Goal: Task Accomplishment & Management: Manage account settings

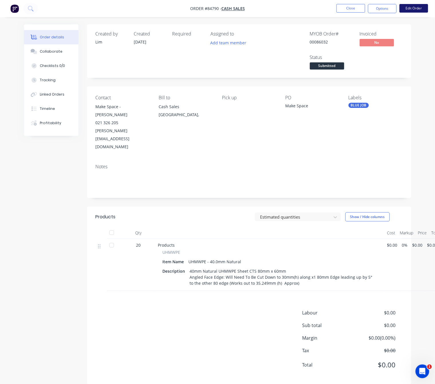
click at [415, 11] on button "Edit Order" at bounding box center [414, 8] width 29 height 9
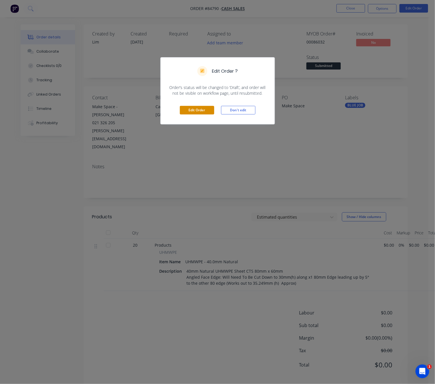
click at [206, 108] on button "Edit Order" at bounding box center [197, 110] width 34 height 9
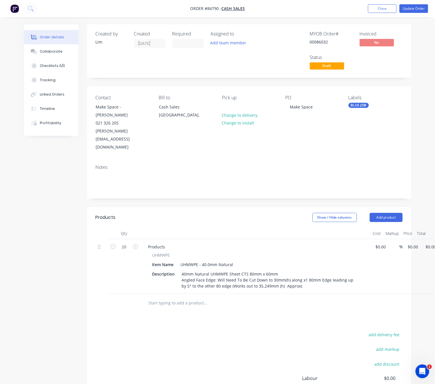
scroll to position [59, 0]
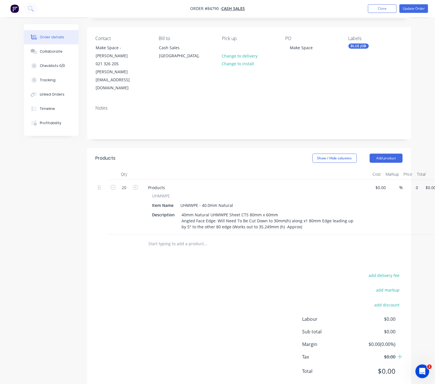
drag, startPoint x: 411, startPoint y: 173, endPoint x: 437, endPoint y: 183, distance: 27.7
click at [412, 184] on input "0" at bounding box center [414, 188] width 13 height 8
click at [188, 297] on div "add delivery fee add markup add discount Labour $0.00 Sub total $0.00 Margin $0…" at bounding box center [249, 327] width 307 height 111
type input "$9.44"
type input "$188.80"
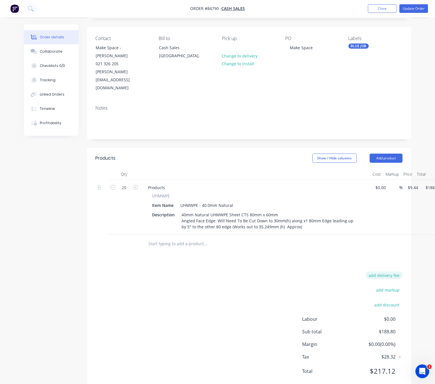
click at [388, 272] on button "add delivery fee" at bounding box center [384, 276] width 37 height 8
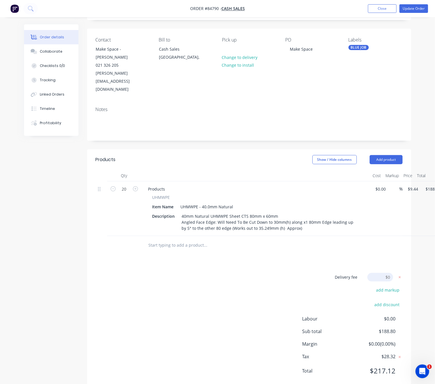
click at [134, 302] on div "Delivery fee Delivery fee Delivery fee name (Optional) $0 add markup add discou…" at bounding box center [249, 327] width 307 height 109
drag, startPoint x: 385, startPoint y: 263, endPoint x: 395, endPoint y: 264, distance: 9.5
click at [385, 273] on input at bounding box center [381, 277] width 26 height 9
type input "10"
drag, startPoint x: 191, startPoint y: 278, endPoint x: 184, endPoint y: 270, distance: 10.8
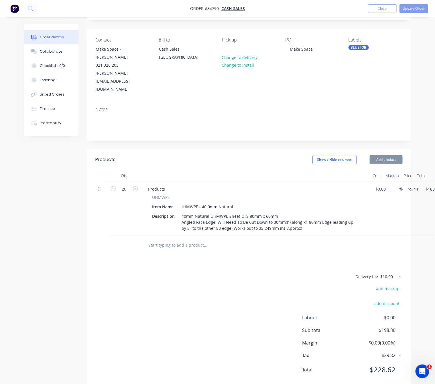
click at [190, 278] on div "Delivery fee $10.00 add markup add discount Labour $0.00 Sub total $198.80 Marg…" at bounding box center [249, 327] width 307 height 108
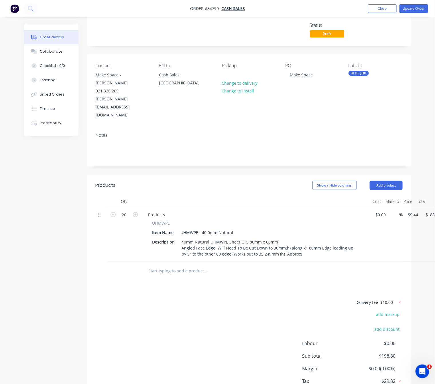
scroll to position [0, 0]
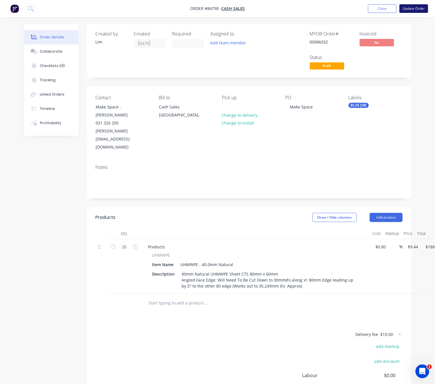
click at [419, 10] on button "Update Order" at bounding box center [414, 8] width 29 height 9
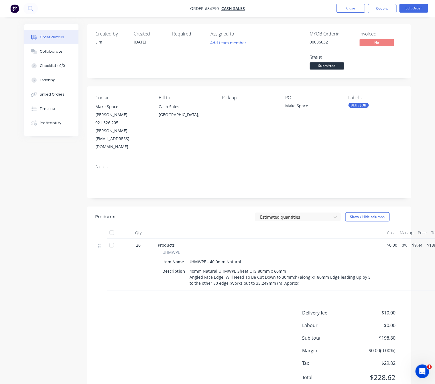
click at [227, 106] on div "Pick up" at bounding box center [249, 123] width 54 height 56
click at [411, 11] on button "Edit Order" at bounding box center [414, 8] width 29 height 9
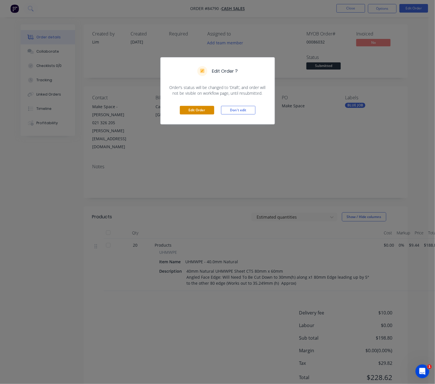
click at [199, 113] on button "Edit Order" at bounding box center [197, 110] width 34 height 9
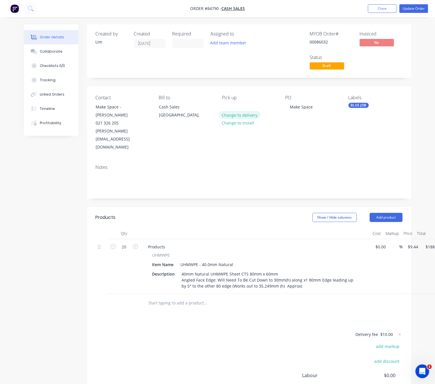
click at [244, 118] on button "Change to delivery" at bounding box center [240, 115] width 42 height 8
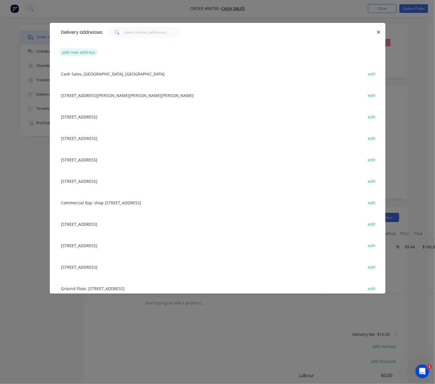
click at [79, 55] on button "add new address" at bounding box center [78, 52] width 39 height 8
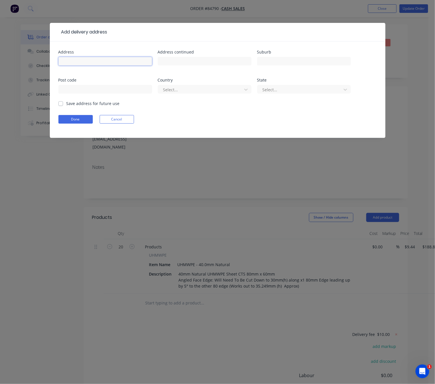
click at [86, 58] on input "text" at bounding box center [105, 61] width 94 height 9
click at [104, 60] on input "text" at bounding box center [105, 61] width 94 height 9
paste input "42 peters way"
type input "42 peters way"
click at [286, 63] on input "text" at bounding box center [304, 61] width 94 height 9
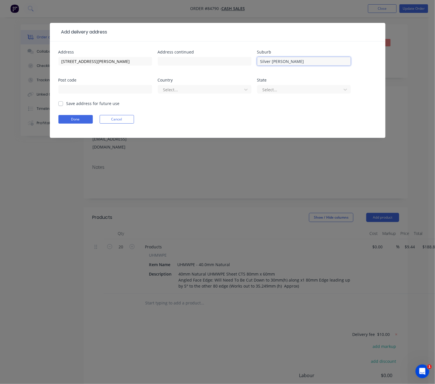
click at [273, 61] on input "Silver dale" at bounding box center [304, 61] width 94 height 9
click at [274, 62] on input "Silver dale" at bounding box center [304, 61] width 94 height 9
click at [271, 61] on input "Silver dale" at bounding box center [304, 61] width 94 height 9
click at [261, 63] on input "Silverdale" at bounding box center [304, 61] width 94 height 9
paste input "Stillwater"
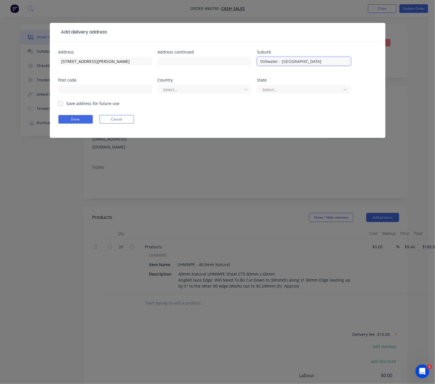
type input "Stillwater - Silverdale"
click at [77, 91] on input "text" at bounding box center [105, 89] width 94 height 9
paste input "0932"
type input "0932"
click at [229, 89] on div at bounding box center [201, 89] width 76 height 7
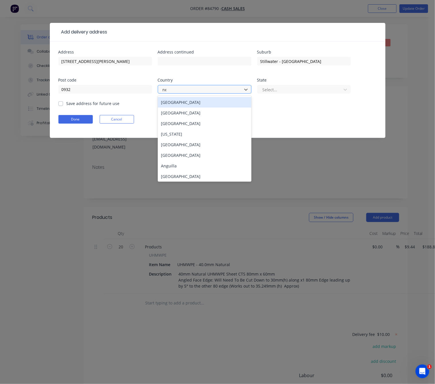
type input "new"
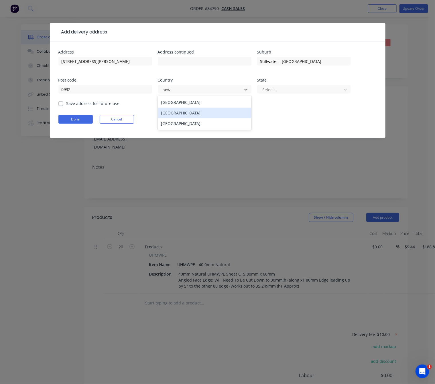
click at [206, 115] on div "New Zealand" at bounding box center [205, 113] width 94 height 11
click at [326, 78] on div "State" at bounding box center [304, 80] width 94 height 4
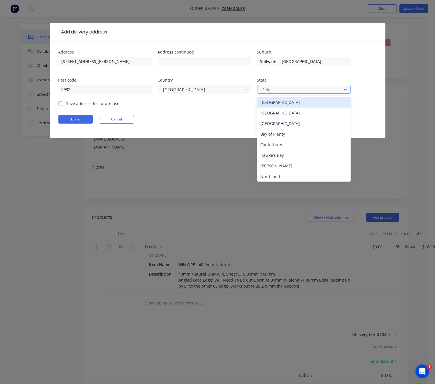
click at [323, 85] on div "Select..." at bounding box center [304, 89] width 94 height 9
click at [268, 97] on div "North Island" at bounding box center [304, 102] width 94 height 11
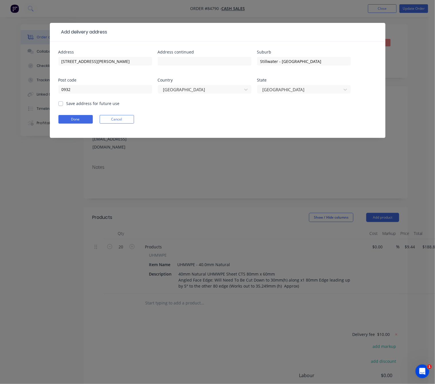
click at [66, 103] on label "Save address for future use" at bounding box center [92, 104] width 53 height 6
click at [60, 103] on input "Save address for future use" at bounding box center [60, 103] width 5 height 5
checkbox input "true"
click at [81, 123] on button "Done" at bounding box center [75, 119] width 34 height 9
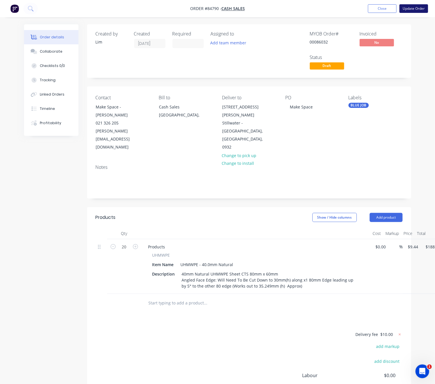
click at [409, 9] on button "Update Order" at bounding box center [414, 8] width 29 height 9
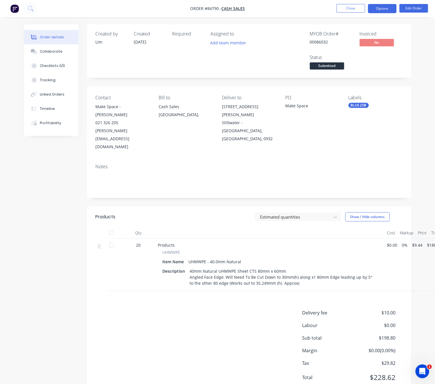
click at [388, 11] on button "Options" at bounding box center [382, 8] width 29 height 9
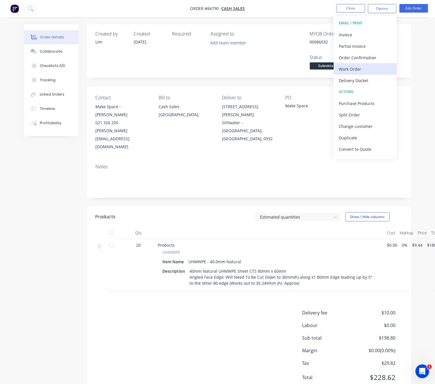
click at [365, 69] on div "Work Order" at bounding box center [365, 69] width 53 height 8
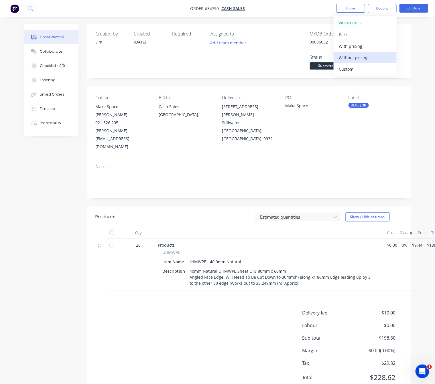
click at [368, 58] on div "Without pricing" at bounding box center [365, 58] width 53 height 8
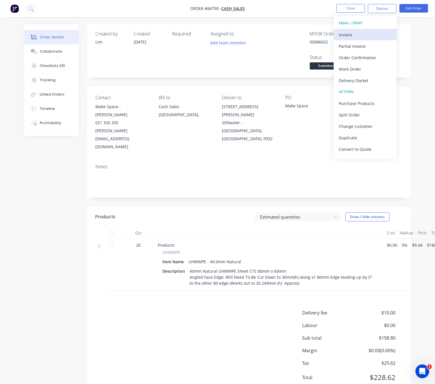
click at [350, 35] on div "Invoice" at bounding box center [365, 35] width 53 height 8
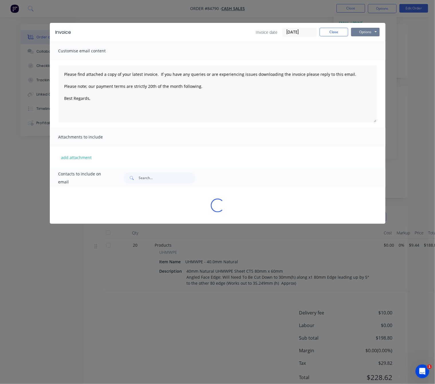
click at [369, 34] on button "Options" at bounding box center [365, 32] width 29 height 9
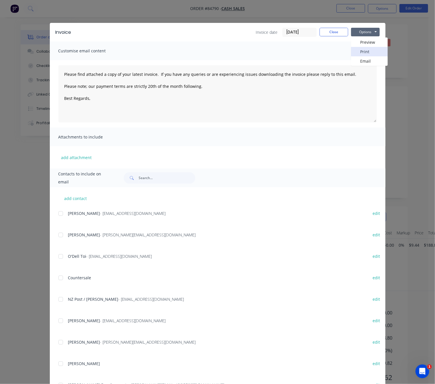
click at [373, 47] on button "Print" at bounding box center [369, 51] width 37 height 9
click at [363, 34] on button "Options" at bounding box center [365, 32] width 29 height 9
click at [364, 40] on button "Preview" at bounding box center [369, 42] width 37 height 9
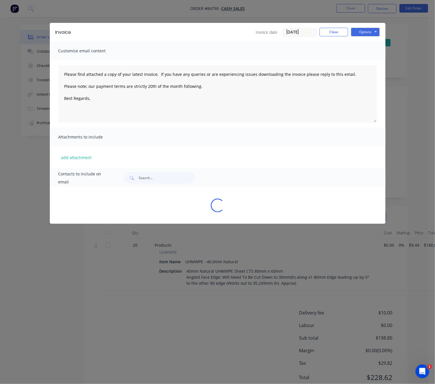
type textarea "Please find attached a copy of your latest invoice. If you have any queries or …"
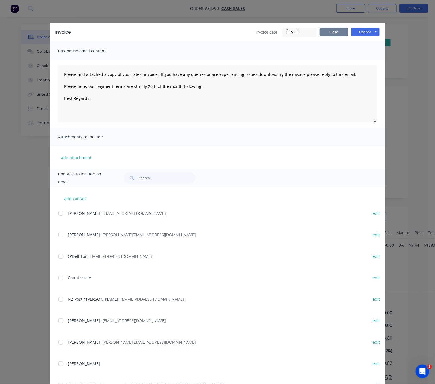
click at [335, 32] on button "Close" at bounding box center [334, 32] width 29 height 9
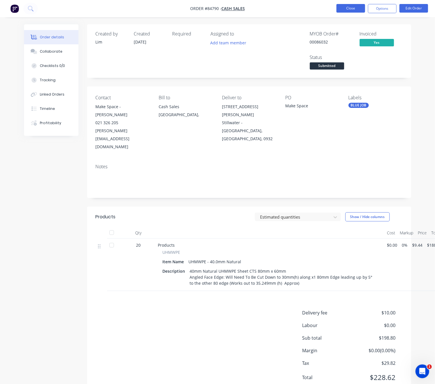
click at [351, 10] on button "Close" at bounding box center [351, 8] width 29 height 9
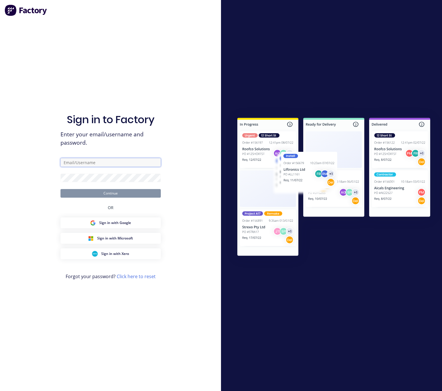
click at [119, 161] on input "text" at bounding box center [110, 162] width 100 height 9
type input "lim@cambrianplastics.co.nz"
click at [78, 187] on form "lim@cambrianplastics.co.nz Continue" at bounding box center [110, 178] width 100 height 40
click at [78, 193] on button "Continue" at bounding box center [110, 193] width 100 height 9
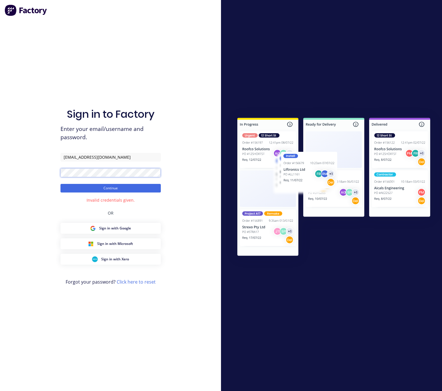
click at [28, 170] on div "Sign in to Factory Enter your email/username and password. lim@cambrianplastics…" at bounding box center [110, 195] width 221 height 391
click at [60, 184] on button "Continue" at bounding box center [110, 188] width 100 height 9
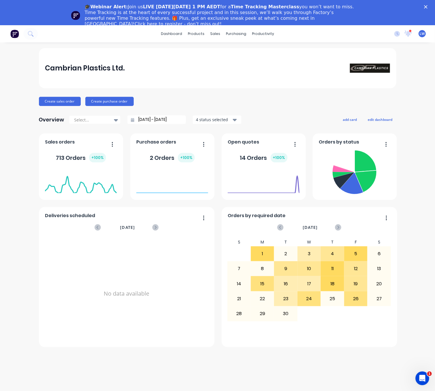
click at [430, 6] on div "Close" at bounding box center [427, 6] width 6 height 3
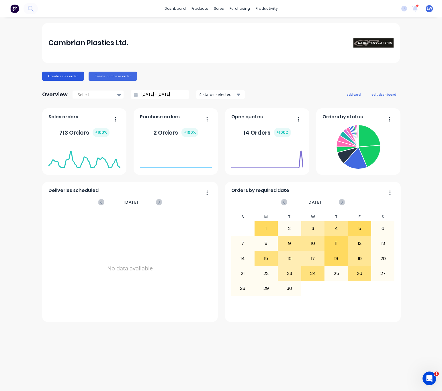
click at [70, 76] on button "Create sales order" at bounding box center [63, 76] width 42 height 9
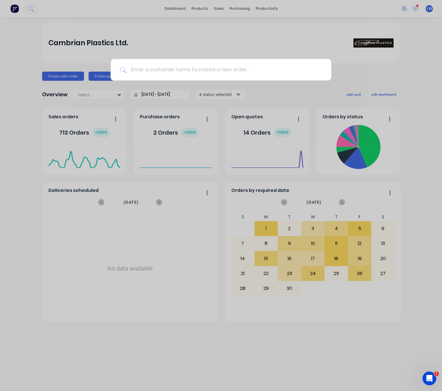
click at [174, 76] on input at bounding box center [224, 69] width 196 height 21
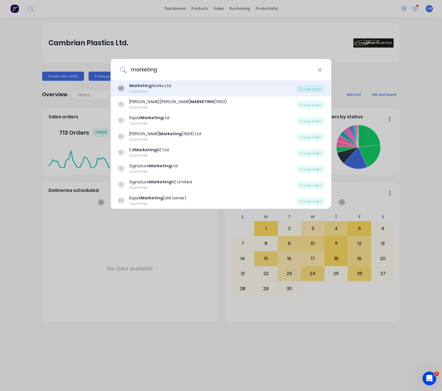
type input "marketing"
click at [170, 85] on div "ML Marketing Works Ltd Customer" at bounding box center [207, 88] width 179 height 11
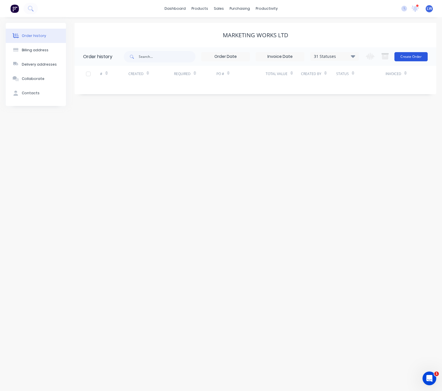
click at [411, 56] on button "Create Order" at bounding box center [410, 56] width 33 height 9
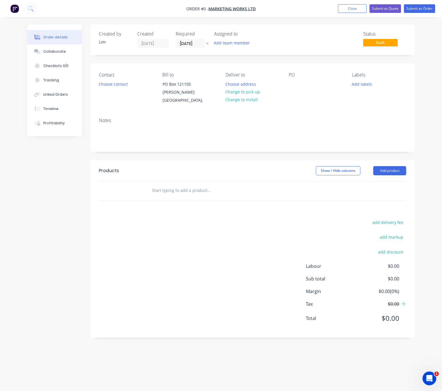
click at [208, 44] on icon "button" at bounding box center [207, 43] width 3 height 3
click at [121, 83] on button "Choose contact" at bounding box center [113, 84] width 35 height 8
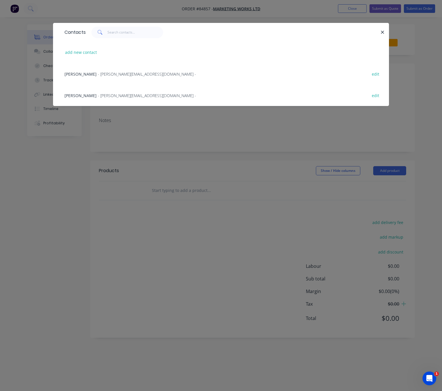
click at [103, 73] on span "- megan@marketingworks.nz -" at bounding box center [147, 73] width 98 height 5
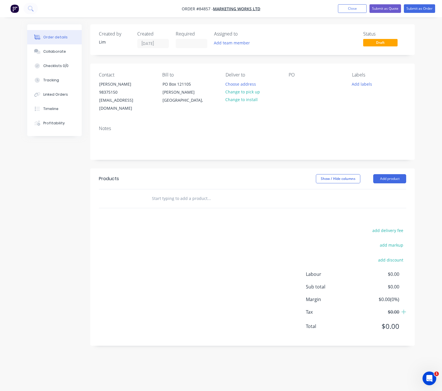
drag, startPoint x: 249, startPoint y: 91, endPoint x: 282, endPoint y: 93, distance: 33.3
click at [250, 91] on button "Change to pick up" at bounding box center [242, 92] width 41 height 8
click at [296, 85] on div at bounding box center [293, 84] width 9 height 8
click at [359, 83] on button "Add labels" at bounding box center [362, 84] width 26 height 8
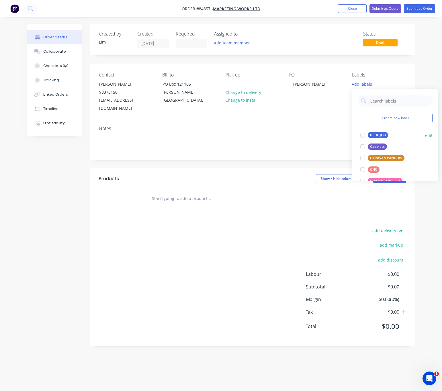
click at [375, 134] on div "BLUE JOB" at bounding box center [378, 135] width 20 height 6
click at [196, 235] on div "add delivery fee add markup add discount Labour $0.00 Sub total $0.00 Margin $0…" at bounding box center [252, 282] width 307 height 111
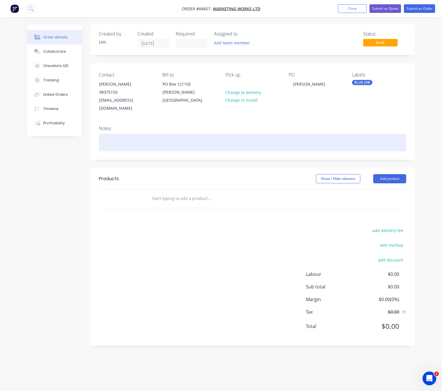
click at [133, 139] on div at bounding box center [252, 142] width 307 height 17
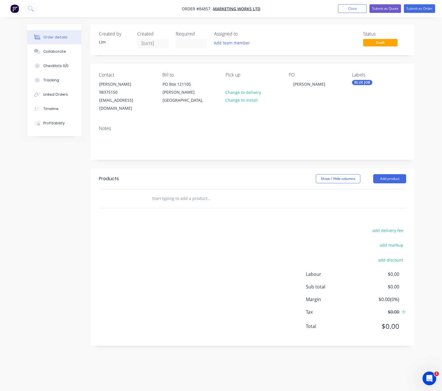
click at [207, 193] on input "text" at bounding box center [209, 198] width 115 height 11
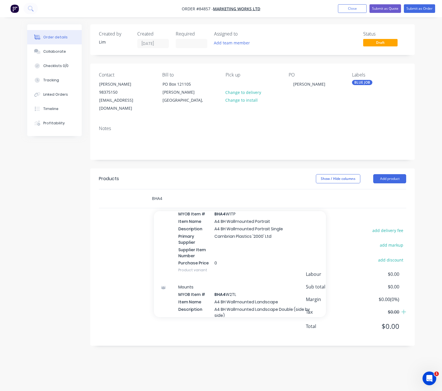
scroll to position [602, 0]
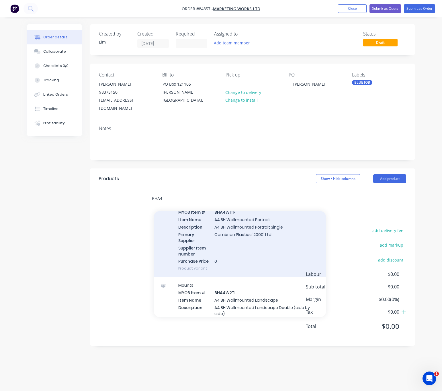
type input "BHA4"
click at [248, 243] on div "Mounts MYOB Item # BHA4 W1TP Item Name A4 BH Wallmounted Portrait Description A…" at bounding box center [240, 237] width 172 height 81
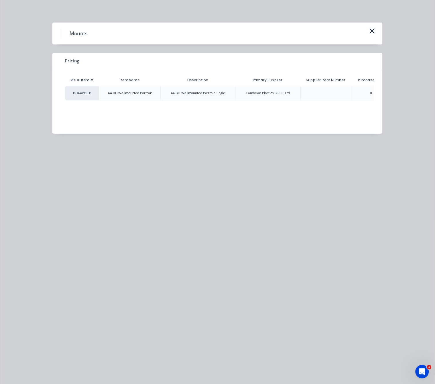
scroll to position [0, 48]
click at [373, 99] on div "$24.15" at bounding box center [365, 95] width 31 height 14
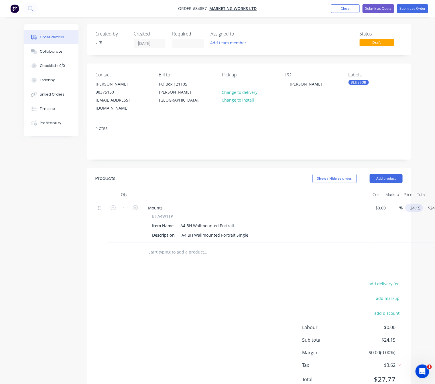
click at [417, 204] on input "24.15" at bounding box center [415, 208] width 15 height 8
type input "$26.57"
click at [196, 282] on div "add delivery fee add markup add discount Labour $0.00 Sub total $24.15 Margin $…" at bounding box center [249, 335] width 307 height 111
click at [137, 203] on form "1" at bounding box center [124, 207] width 30 height 9
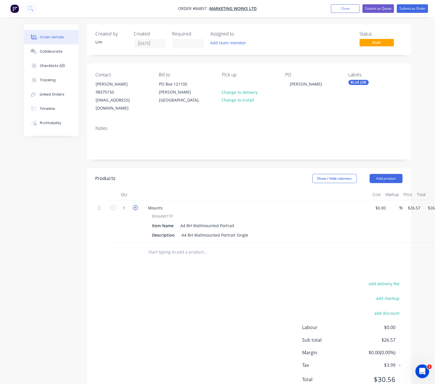
click at [134, 205] on icon "button" at bounding box center [135, 207] width 5 height 5
type input "2"
type input "$53.14"
click at [155, 266] on div "Products Show / Hide columns Add product Qty Cost Markup Price Total 2 Mounts B…" at bounding box center [249, 283] width 324 height 231
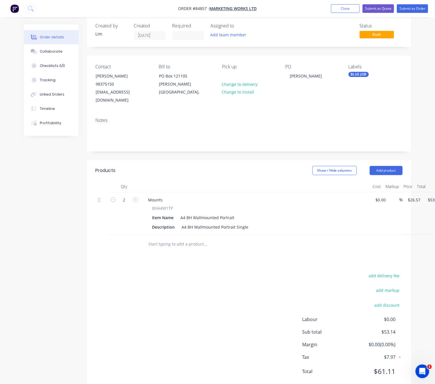
scroll to position [0, 0]
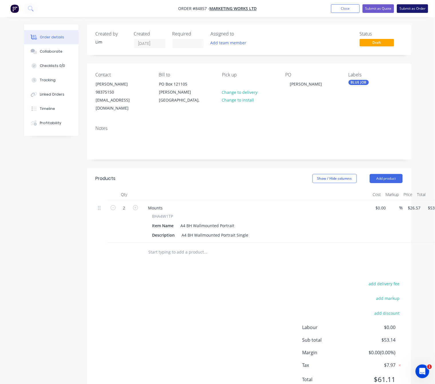
click at [409, 10] on button "Submit as Order" at bounding box center [412, 8] width 31 height 9
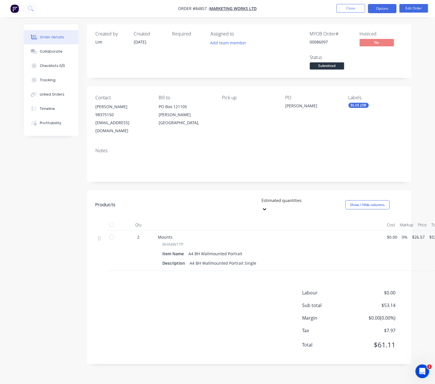
click at [395, 9] on button "Options" at bounding box center [382, 8] width 29 height 9
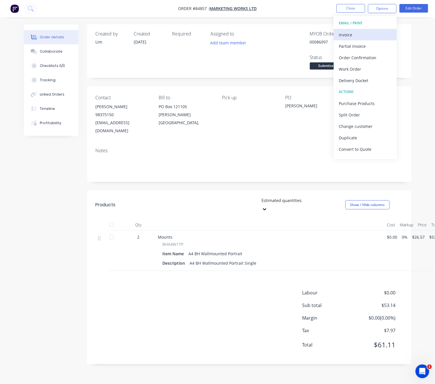
click at [358, 40] on div "EMAIL / PRINT Invoice Partial Invoice Order Confirmation Work Order Delivery Do…" at bounding box center [365, 87] width 63 height 143
click at [360, 37] on div "Invoice" at bounding box center [365, 35] width 53 height 8
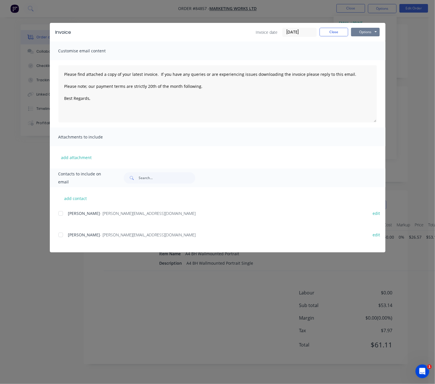
click at [366, 28] on button "Options" at bounding box center [365, 32] width 29 height 9
click at [372, 43] on button "Preview" at bounding box center [369, 42] width 37 height 9
drag, startPoint x: 339, startPoint y: 30, endPoint x: 348, endPoint y: 54, distance: 26.0
click at [338, 30] on button "Close" at bounding box center [334, 32] width 29 height 9
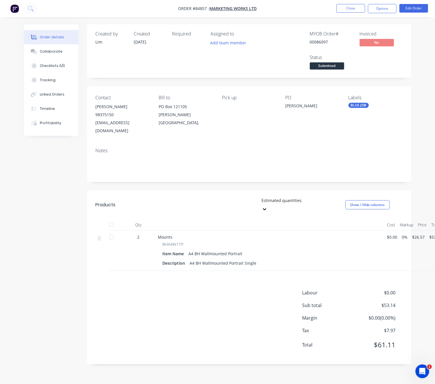
click at [318, 70] on button "Submitted" at bounding box center [327, 66] width 34 height 9
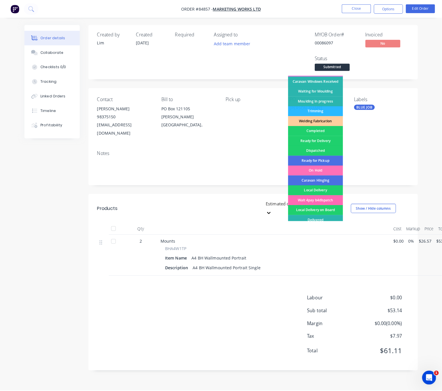
scroll to position [100, 0]
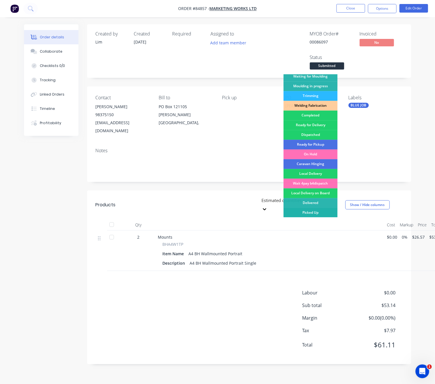
click at [328, 213] on div "Picked Up" at bounding box center [311, 213] width 54 height 10
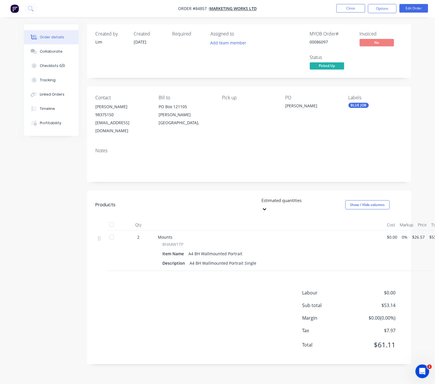
click at [144, 306] on div "Labour $0.00 Sub total $53.14 Margin $0.00 ( 0.00 %) Tax $7.97 Total $61.11" at bounding box center [249, 323] width 307 height 66
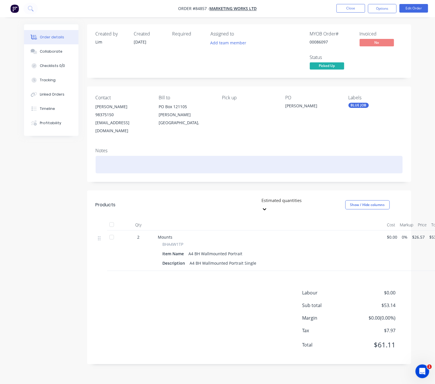
click at [122, 156] on div at bounding box center [249, 164] width 307 height 17
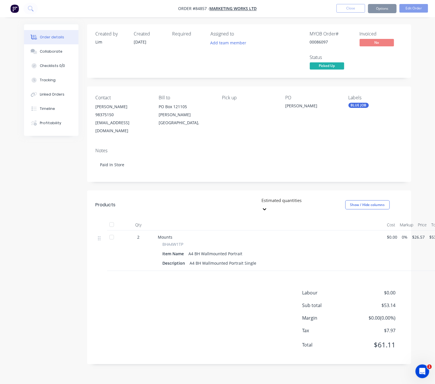
click at [167, 312] on div "Labour $0.00 Sub total $53.14 Margin $0.00 ( 0.00 %) Tax $7.97 Total $61.11" at bounding box center [249, 323] width 307 height 66
click at [344, 9] on button "Close" at bounding box center [351, 8] width 29 height 9
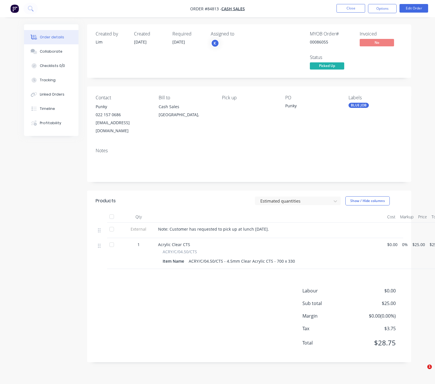
scroll to position [6, 0]
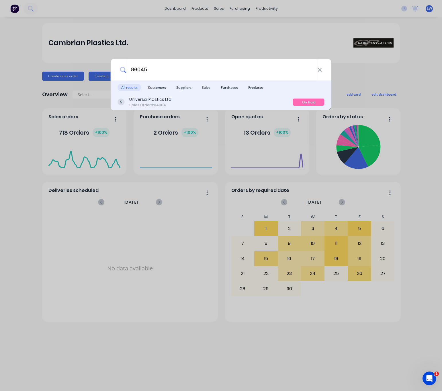
type input "86045"
click at [168, 103] on div "Sales Order #84804" at bounding box center [150, 105] width 42 height 5
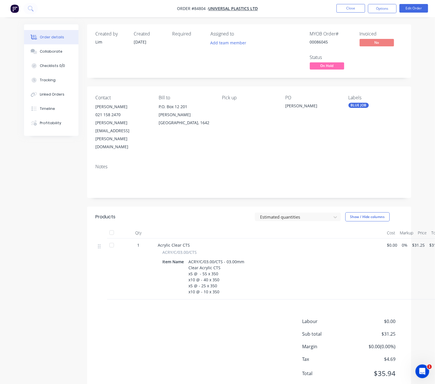
click at [329, 70] on span "On Hold" at bounding box center [327, 65] width 34 height 7
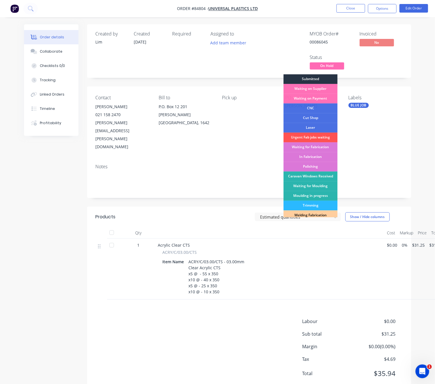
click at [323, 78] on div "Submitted" at bounding box center [311, 79] width 54 height 10
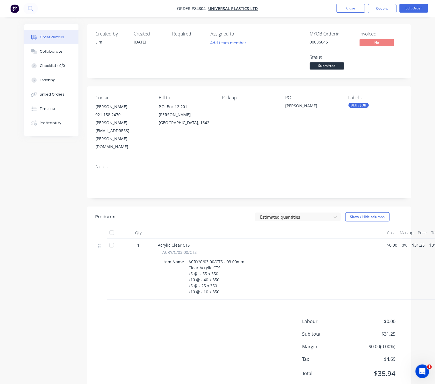
click at [78, 221] on div "Created by Lim Created 23/09/25 Required Assigned to Add team member MYOB Order…" at bounding box center [217, 213] width 387 height 378
click at [358, 9] on button "Close" at bounding box center [351, 8] width 29 height 9
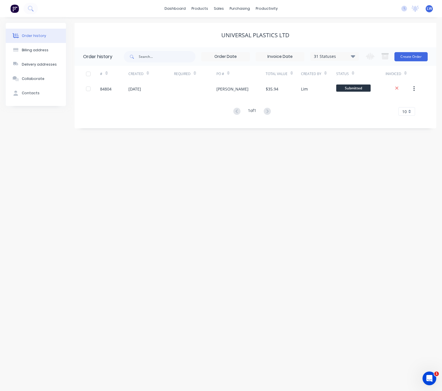
click at [162, 62] on div "31 Statuses Invoice Status Invoiced Not Invoiced Partial Order Status All Archi…" at bounding box center [241, 56] width 235 height 19
click at [161, 59] on input "text" at bounding box center [167, 56] width 57 height 11
type input "86032"
click at [194, 91] on div "# Created Required PO # Total Value Created By Status Invoiced 84804 23 Sep 202…" at bounding box center [251, 91] width 355 height 50
click at [173, 55] on input "86032" at bounding box center [167, 56] width 57 height 11
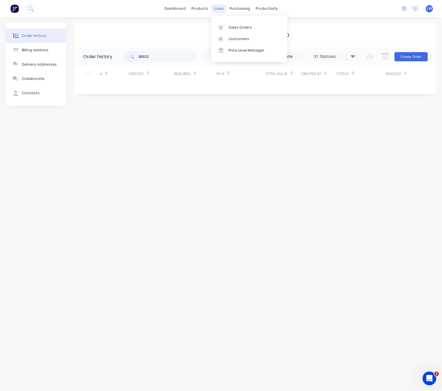
click at [217, 7] on div "sales" at bounding box center [219, 8] width 16 height 9
click at [223, 32] on link "Sales Orders" at bounding box center [249, 26] width 76 height 11
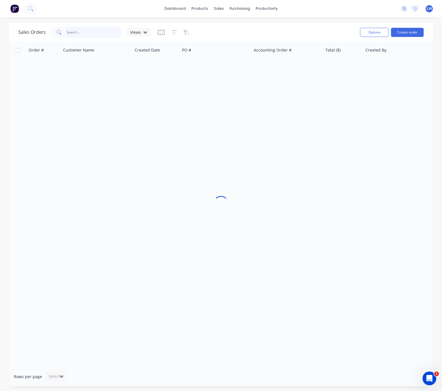
click at [82, 33] on input "text" at bounding box center [94, 32] width 56 height 11
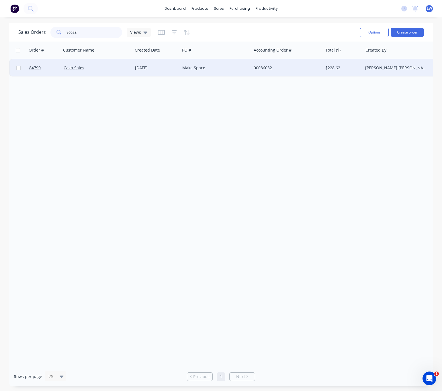
type input "86032"
click at [177, 71] on div "23 Sep 2025" at bounding box center [156, 67] width 47 height 17
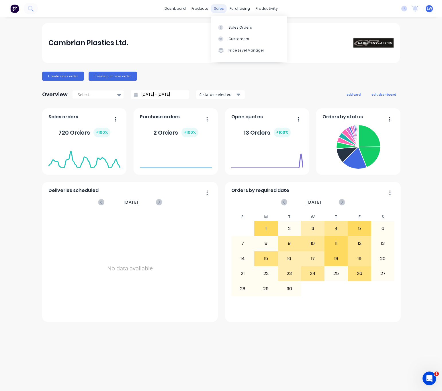
click at [217, 8] on div "sales" at bounding box center [219, 8] width 16 height 9
click at [247, 29] on div "Sales Orders" at bounding box center [239, 27] width 23 height 5
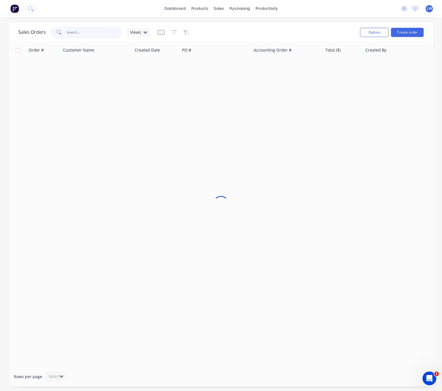
click at [95, 30] on input "text" at bounding box center [94, 32] width 56 height 11
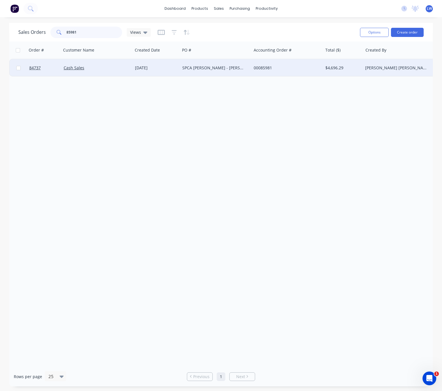
type input "85981"
click at [194, 66] on div "SPCA [PERSON_NAME] - [PERSON_NAME]" at bounding box center [214, 68] width 64 height 6
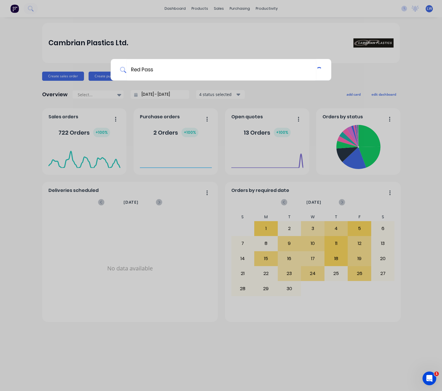
type input "Red Pass"
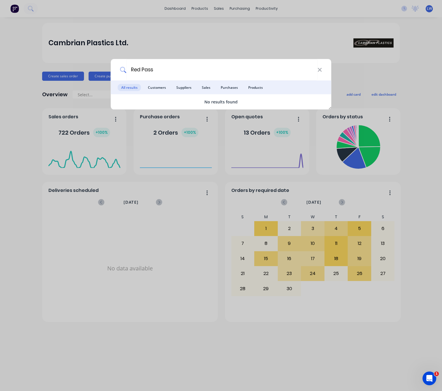
drag, startPoint x: 157, startPoint y: 72, endPoint x: 112, endPoint y: 67, distance: 45.5
click at [112, 67] on div "Red Pass" at bounding box center [221, 69] width 220 height 21
click at [200, 47] on div "Red Pass All results Customers Suppliers Sales Purchases Products No results fo…" at bounding box center [221, 195] width 442 height 391
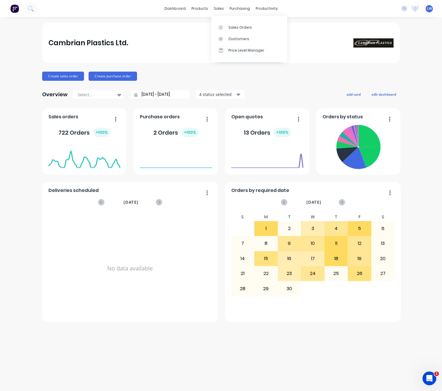
click at [219, 10] on div "sales" at bounding box center [219, 8] width 16 height 9
click at [230, 32] on link "Sales Orders" at bounding box center [249, 26] width 76 height 11
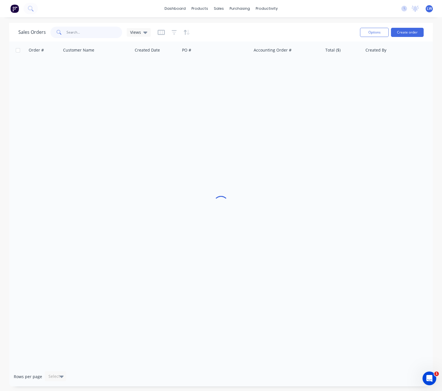
click at [94, 32] on input "text" at bounding box center [94, 32] width 56 height 11
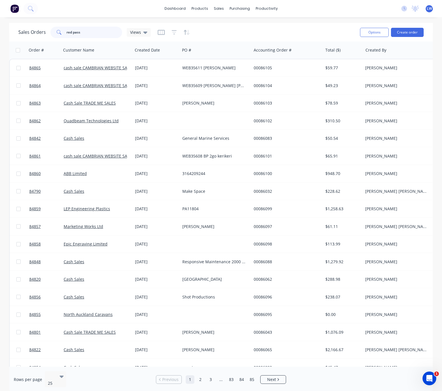
type input "red pass"
